Goal: Task Accomplishment & Management: Manage account settings

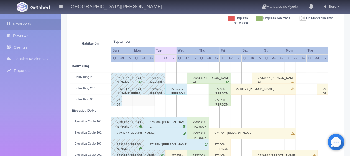
scroll to position [111, 0]
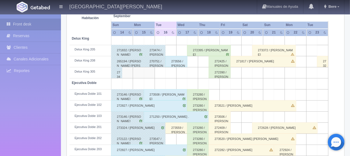
click at [173, 126] on div "273559 / [PERSON_NAME] Montserrat [PERSON_NAME]" at bounding box center [177, 128] width 22 height 11
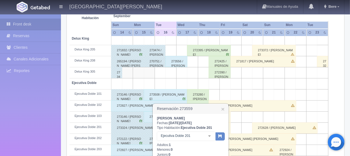
scroll to position [139, 0]
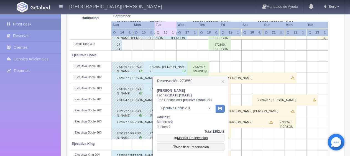
click at [179, 139] on link "Mostrar Reservación" at bounding box center [191, 138] width 68 height 8
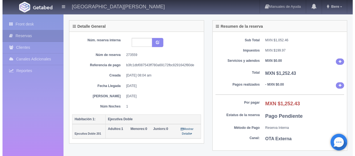
scroll to position [166, 0]
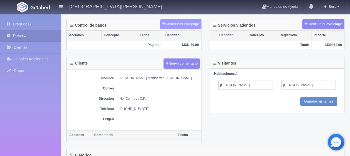
click at [183, 23] on button "Crear un nuevo pago" at bounding box center [180, 24] width 41 height 10
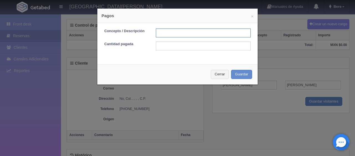
click at [178, 32] on input "text" at bounding box center [203, 33] width 95 height 9
type input "Total Tarjeta"
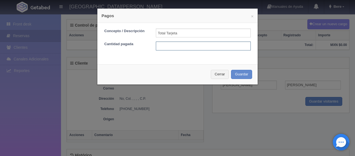
click at [191, 46] on input "text" at bounding box center [203, 46] width 95 height 9
type input "1252.43"
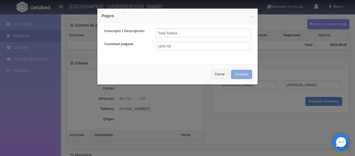
click at [233, 77] on button "Guardar" at bounding box center [241, 74] width 21 height 9
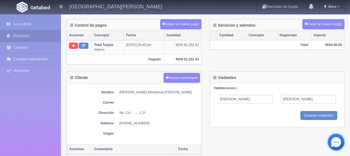
scroll to position [55, 0]
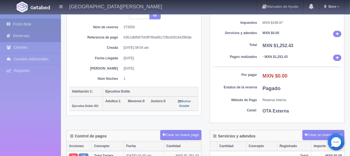
click at [34, 25] on link "Front desk" at bounding box center [30, 24] width 61 height 11
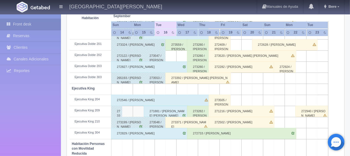
scroll to position [222, 0]
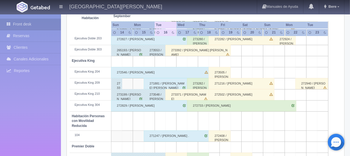
click at [170, 96] on div "273371 / [PERSON_NAME]" at bounding box center [188, 94] width 44 height 11
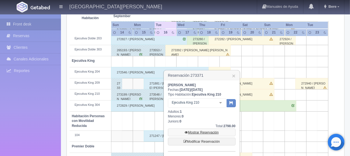
click at [208, 133] on link "Mostrar Reservación" at bounding box center [202, 133] width 68 height 8
click at [198, 130] on link "Mostrar Reservación" at bounding box center [202, 133] width 68 height 8
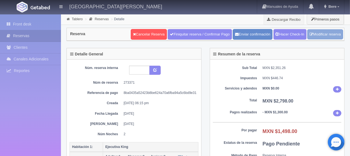
click at [316, 36] on link "Modificar reserva" at bounding box center [326, 34] width 36 height 10
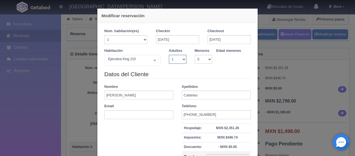
click at [176, 62] on select "1 2 3 4 5 6 7 8 9 10" at bounding box center [177, 59] width 17 height 9
select select "2"
click at [169, 55] on select "1 2 3 4 5 6 7 8 9 10" at bounding box center [177, 59] width 17 height 9
checkbox input "false"
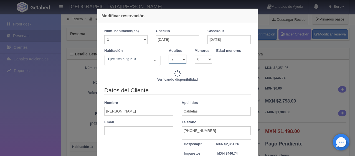
type input "3098.00"
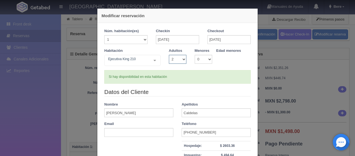
click at [177, 59] on select "1 2 3 4 5 6 7 8 9 10" at bounding box center [177, 59] width 17 height 9
select select "1"
click at [169, 55] on select "1 2 3 4 5 6 7 8 9 10" at bounding box center [177, 59] width 17 height 9
checkbox input "false"
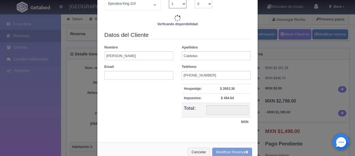
scroll to position [69, 0]
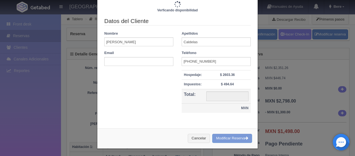
type input "2598.00"
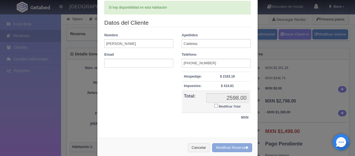
click at [230, 146] on button "Modificar Reserva" at bounding box center [232, 147] width 40 height 9
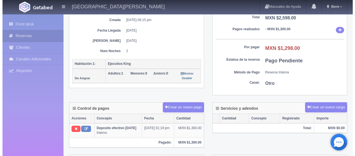
scroll to position [139, 0]
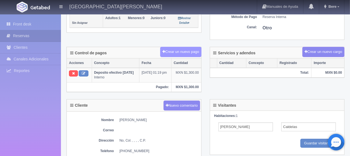
click at [182, 49] on button "Crear un nuevo pago" at bounding box center [180, 52] width 41 height 10
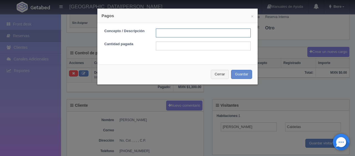
click at [176, 32] on input "text" at bounding box center [203, 33] width 95 height 9
type input "Descuento"
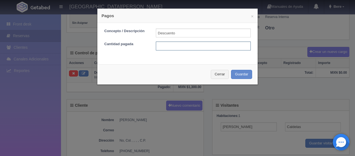
click at [203, 48] on input "text" at bounding box center [203, 46] width 95 height 9
type input "100"
click at [194, 59] on div "Concepto / Descripción Descuento Cantidad pagada 100" at bounding box center [177, 41] width 160 height 37
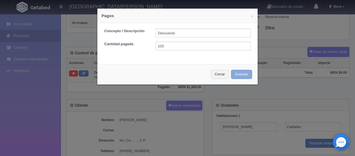
click at [237, 73] on button "Guardar" at bounding box center [241, 74] width 21 height 9
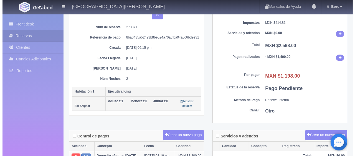
scroll to position [111, 0]
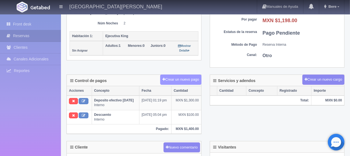
click at [181, 78] on button "Crear un nuevo pago" at bounding box center [180, 80] width 41 height 10
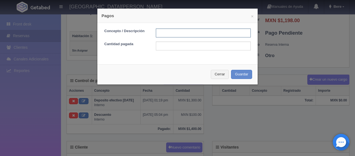
click at [178, 33] on input "text" at bounding box center [203, 33] width 95 height 9
type input "Total Efectivo"
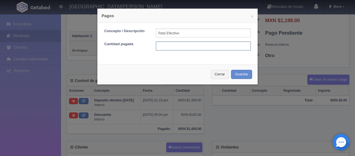
click at [163, 46] on input "text" at bounding box center [203, 46] width 95 height 9
type input "1198"
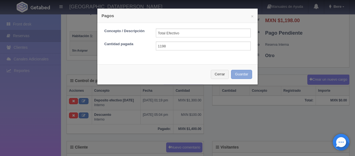
click at [240, 74] on button "Guardar" at bounding box center [241, 74] width 21 height 9
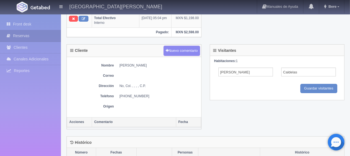
scroll to position [139, 0]
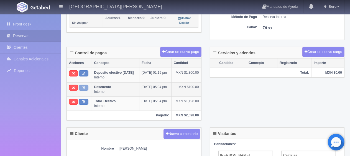
click at [84, 86] on icon at bounding box center [84, 88] width 4 height 4
type input "Descuento"
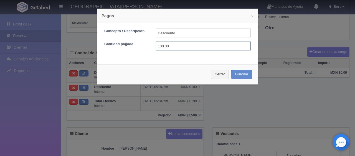
click at [162, 46] on input "100.00" at bounding box center [203, 46] width 95 height 9
type input "200.00"
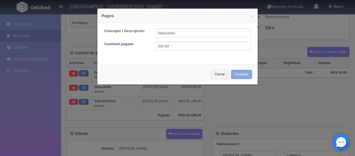
drag, startPoint x: 234, startPoint y: 76, endPoint x: 226, endPoint y: 15, distance: 61.8
click at [234, 76] on button "Guardar" at bounding box center [241, 74] width 21 height 9
click at [234, 74] on button "Guardar" at bounding box center [241, 74] width 21 height 9
click at [221, 73] on button "Cerrar" at bounding box center [220, 74] width 18 height 9
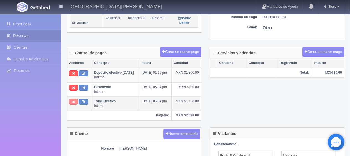
click at [71, 102] on button at bounding box center [73, 102] width 9 height 6
